Goal: Check status: Check status

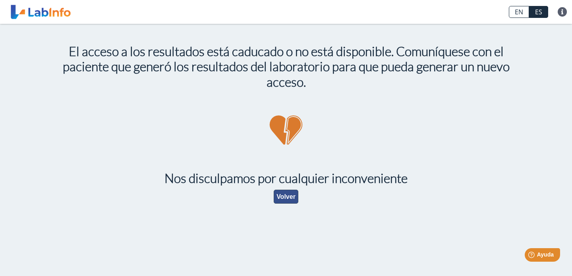
click at [290, 197] on button "Volver" at bounding box center [286, 196] width 25 height 14
